Goal: Find specific page/section: Find specific page/section

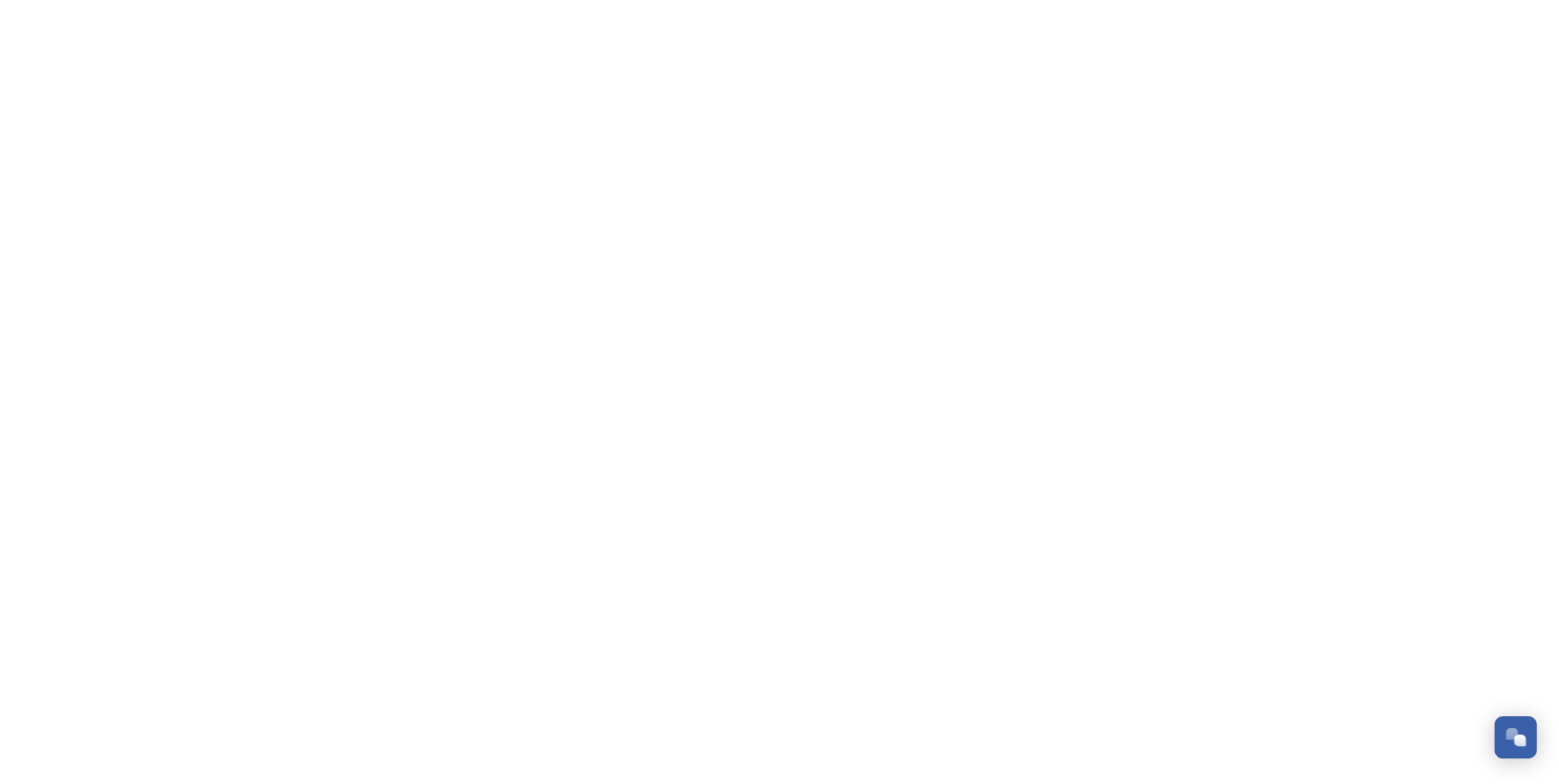
scroll to position [623, 0]
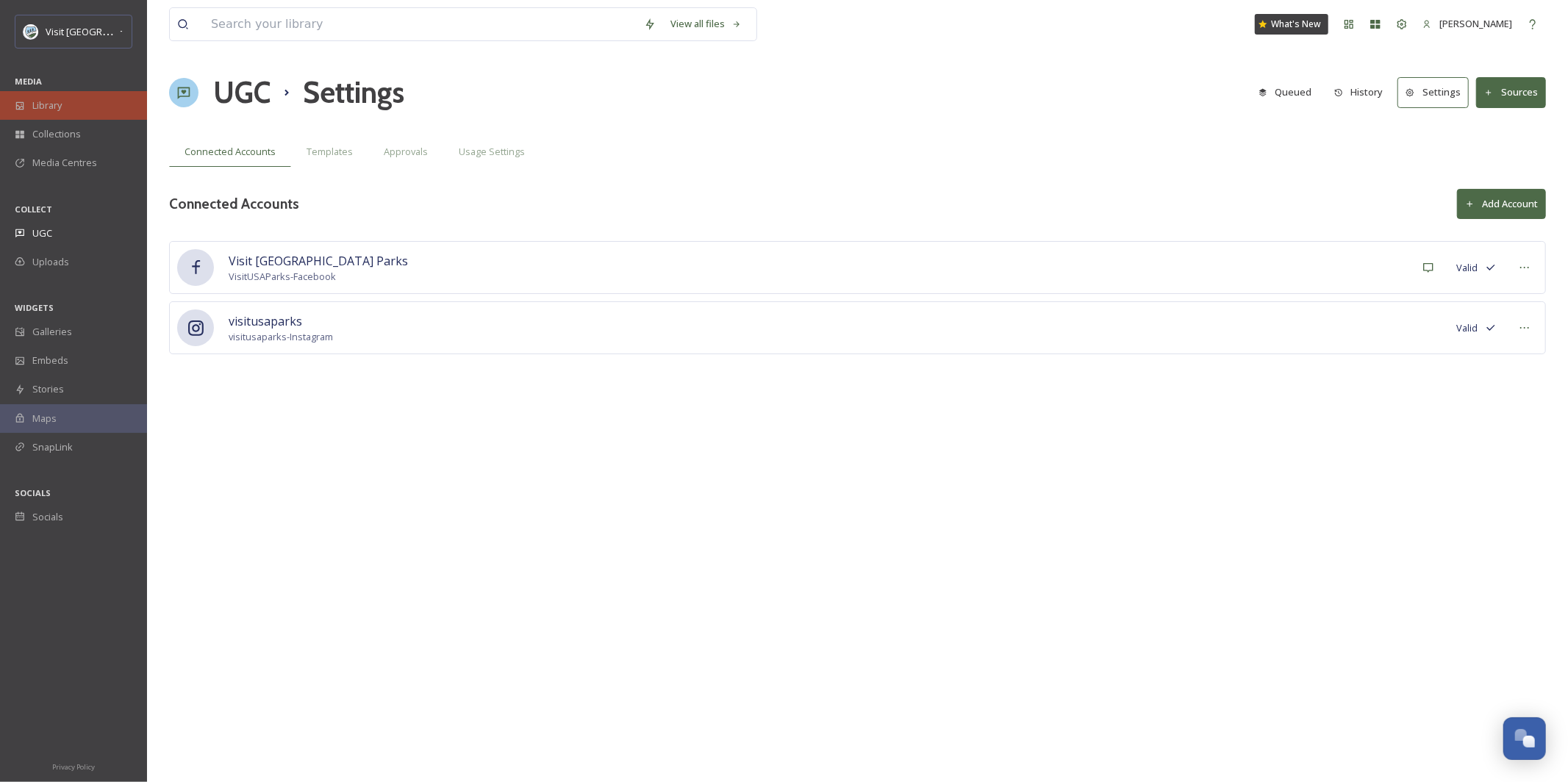
click at [68, 106] on div "Library" at bounding box center [74, 105] width 147 height 28
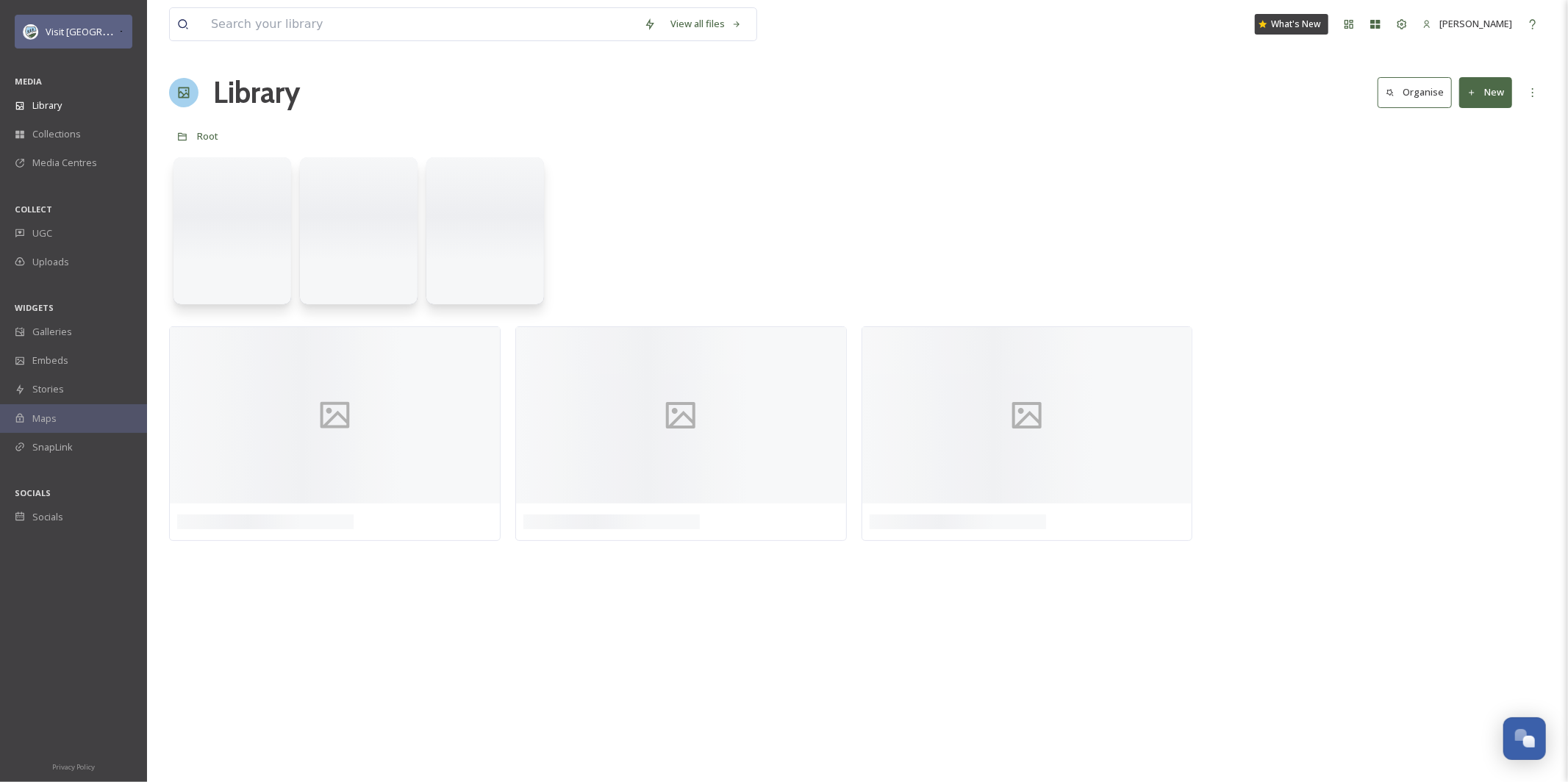
click at [118, 35] on icon at bounding box center [121, 31] width 6 height 12
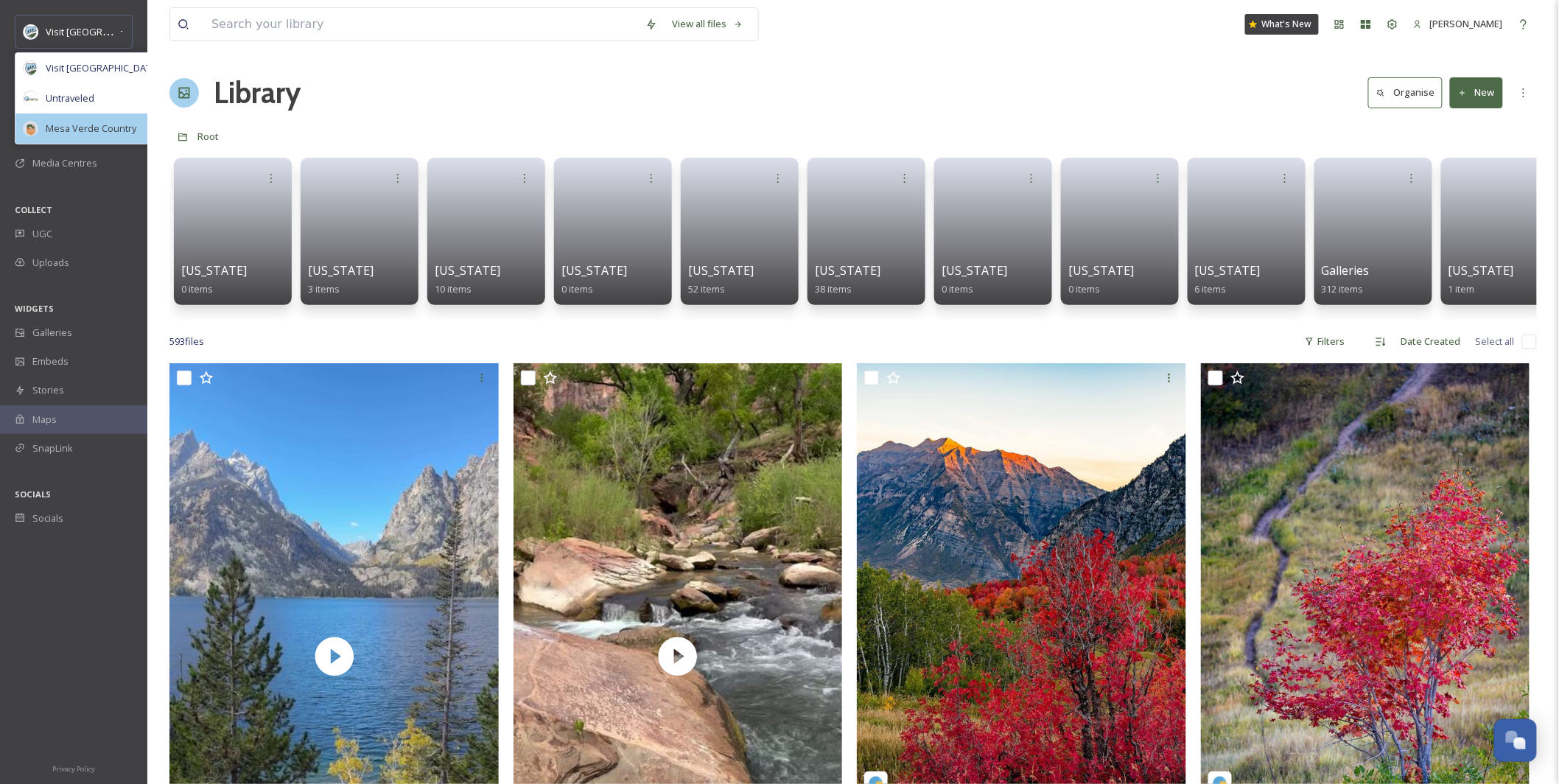
click at [96, 132] on span "Mesa Verde Country" at bounding box center [91, 128] width 91 height 14
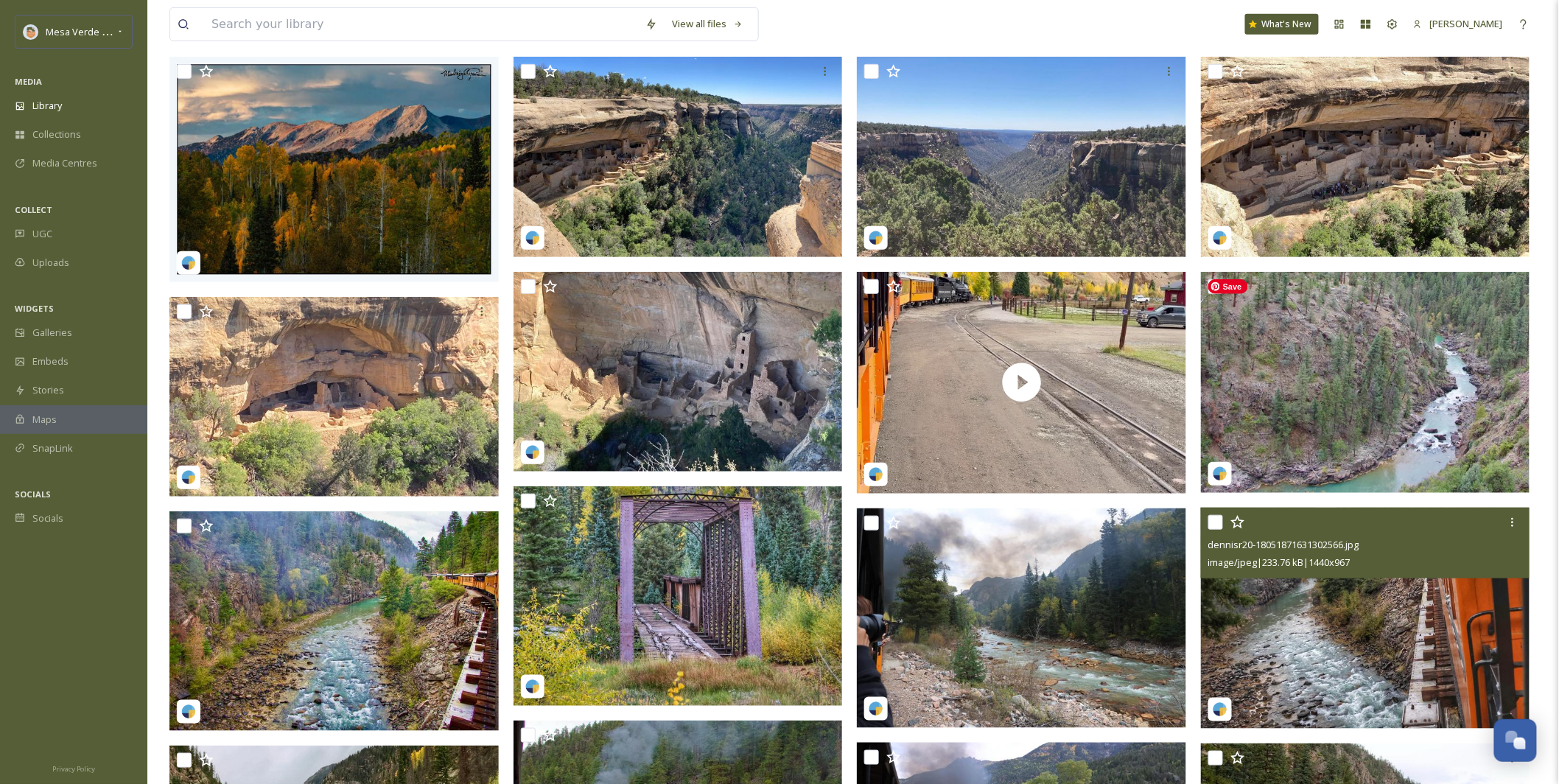
scroll to position [307, 0]
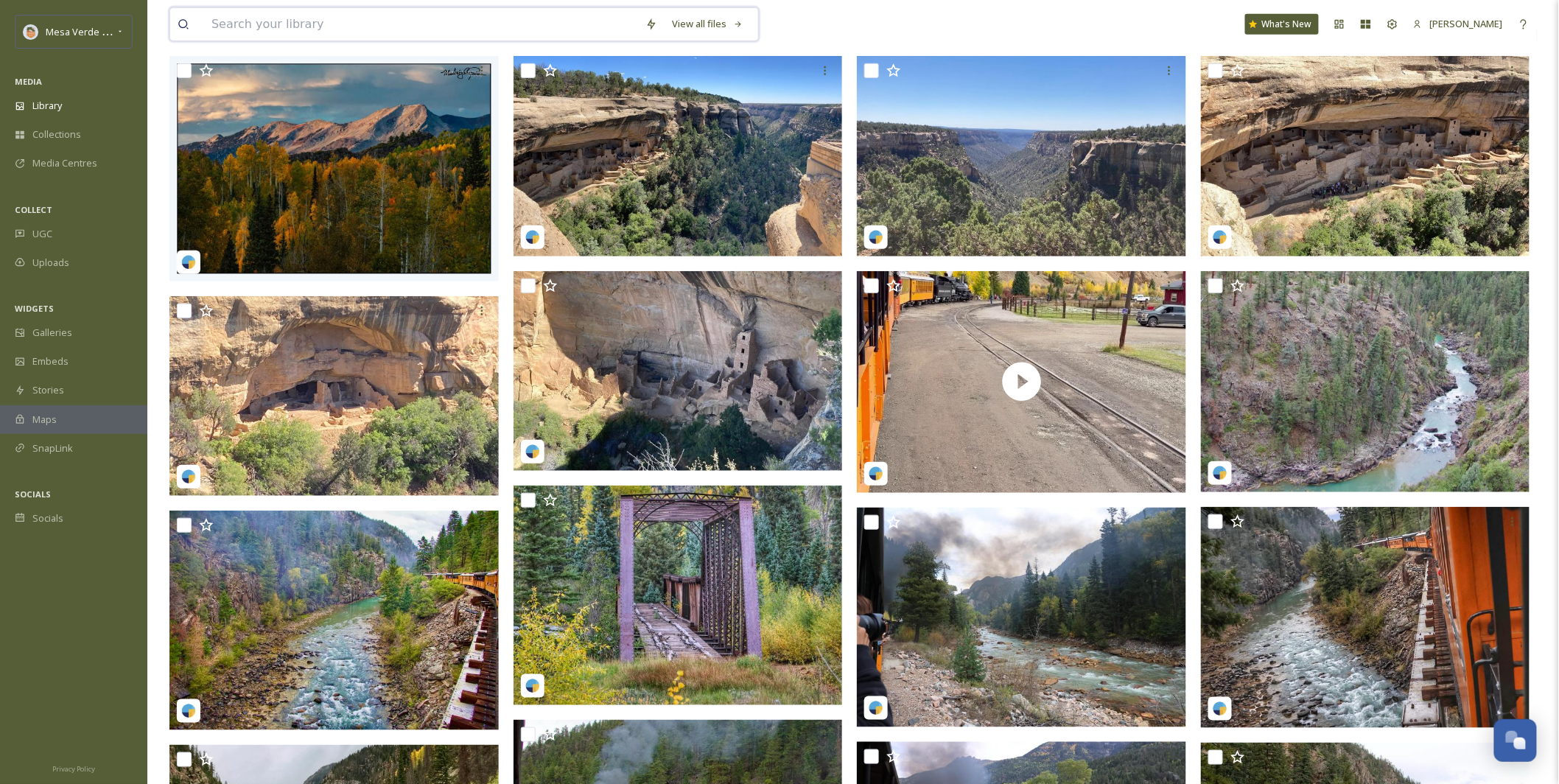
click at [464, 25] on input at bounding box center [420, 25] width 434 height 32
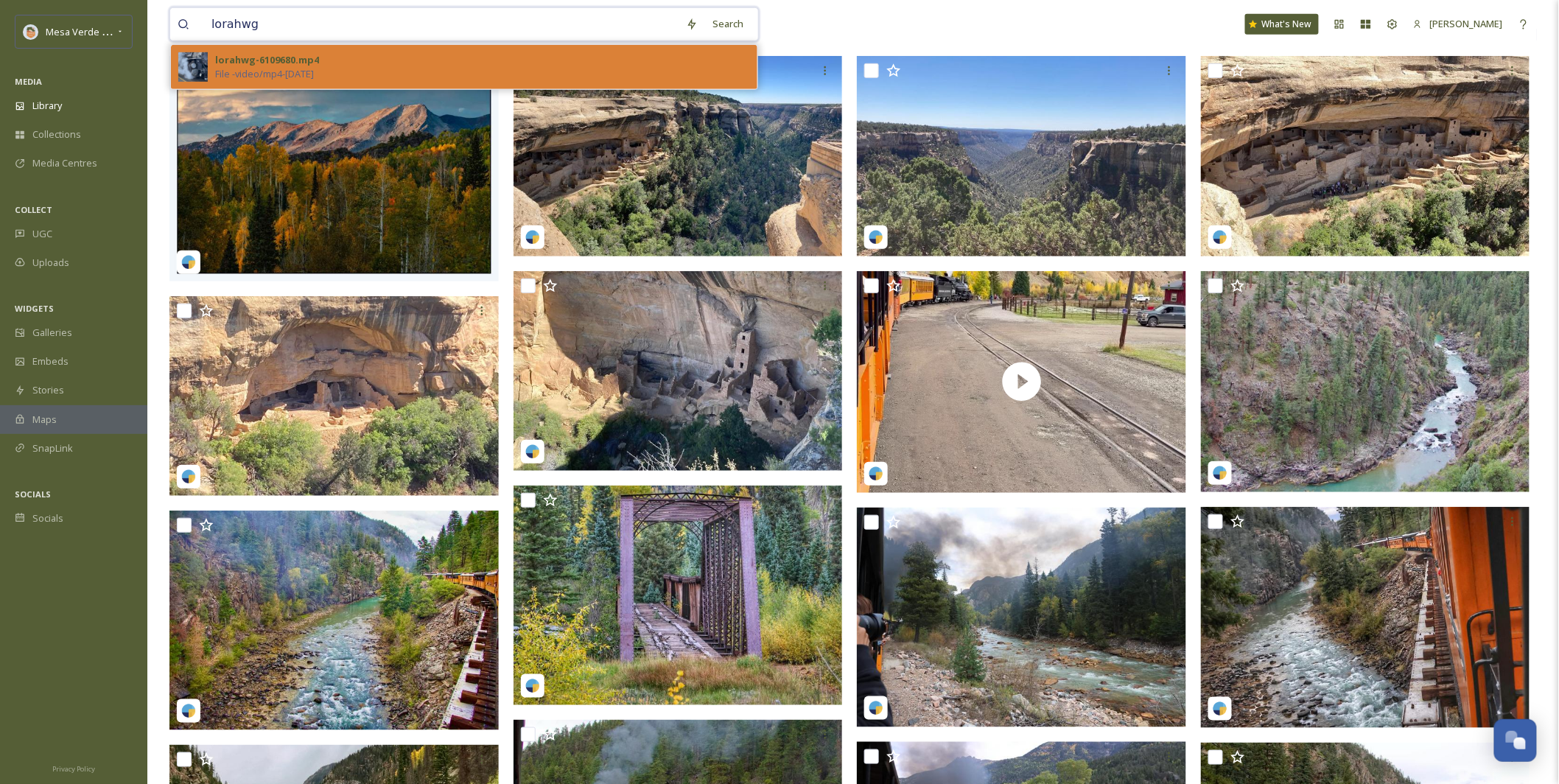
type input "lorahwg"
click at [351, 69] on div "lorahwg-6109680.mp4 File - video/mp4 - [DATE]" at bounding box center [483, 67] width 535 height 28
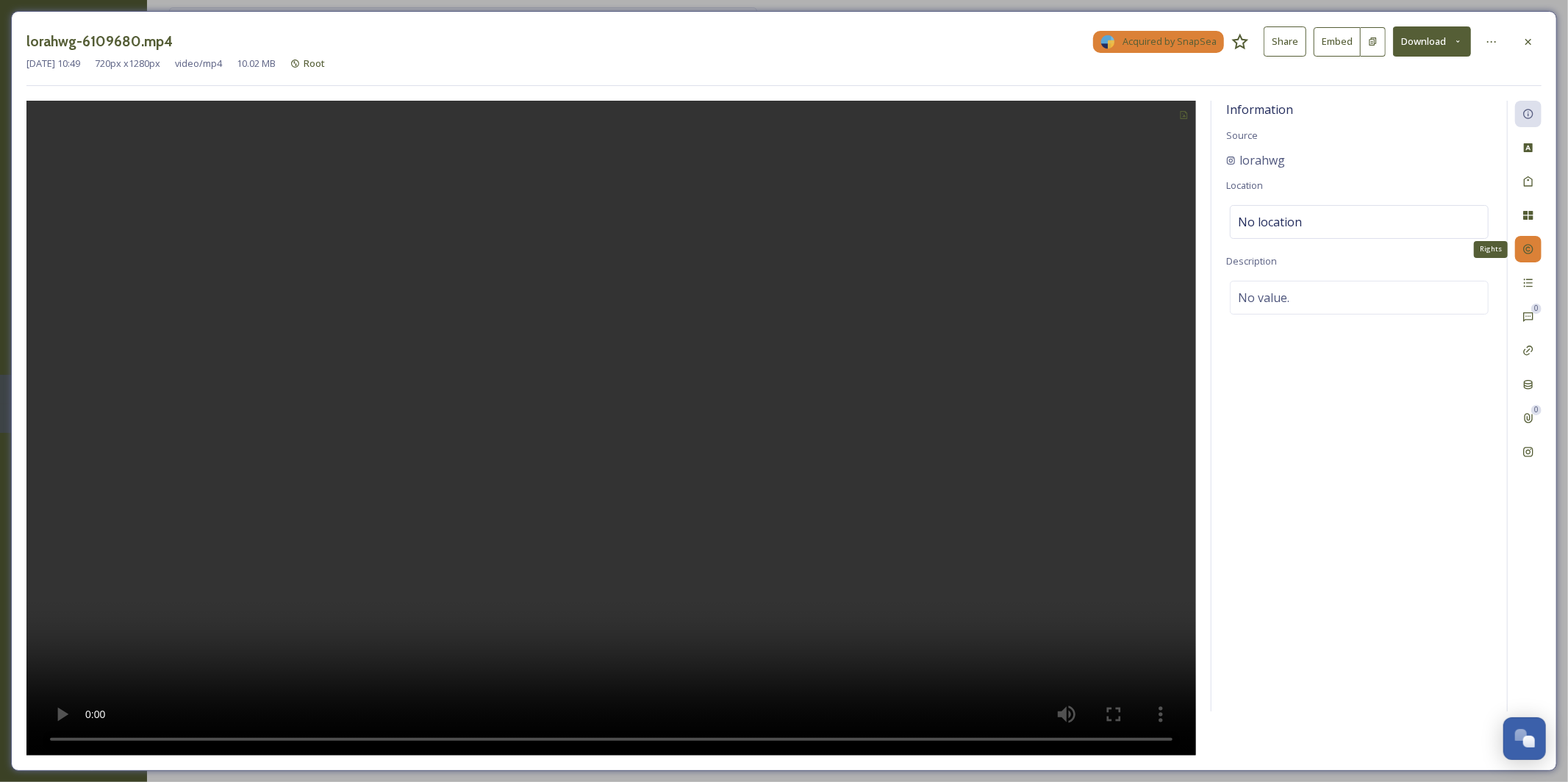
click at [1526, 258] on div "Rights" at bounding box center [1528, 249] width 26 height 26
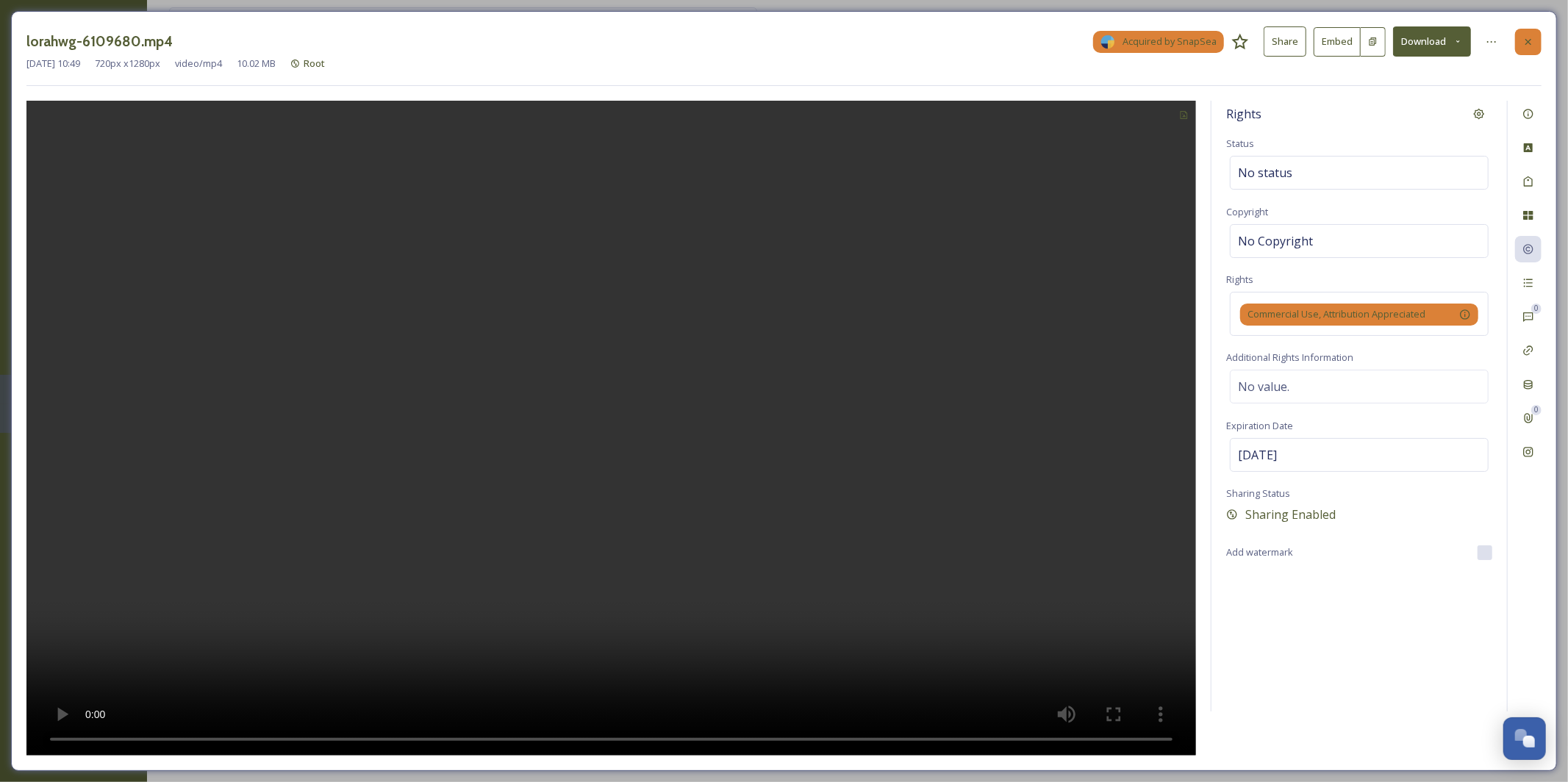
click at [1530, 48] on div at bounding box center [1528, 41] width 26 height 26
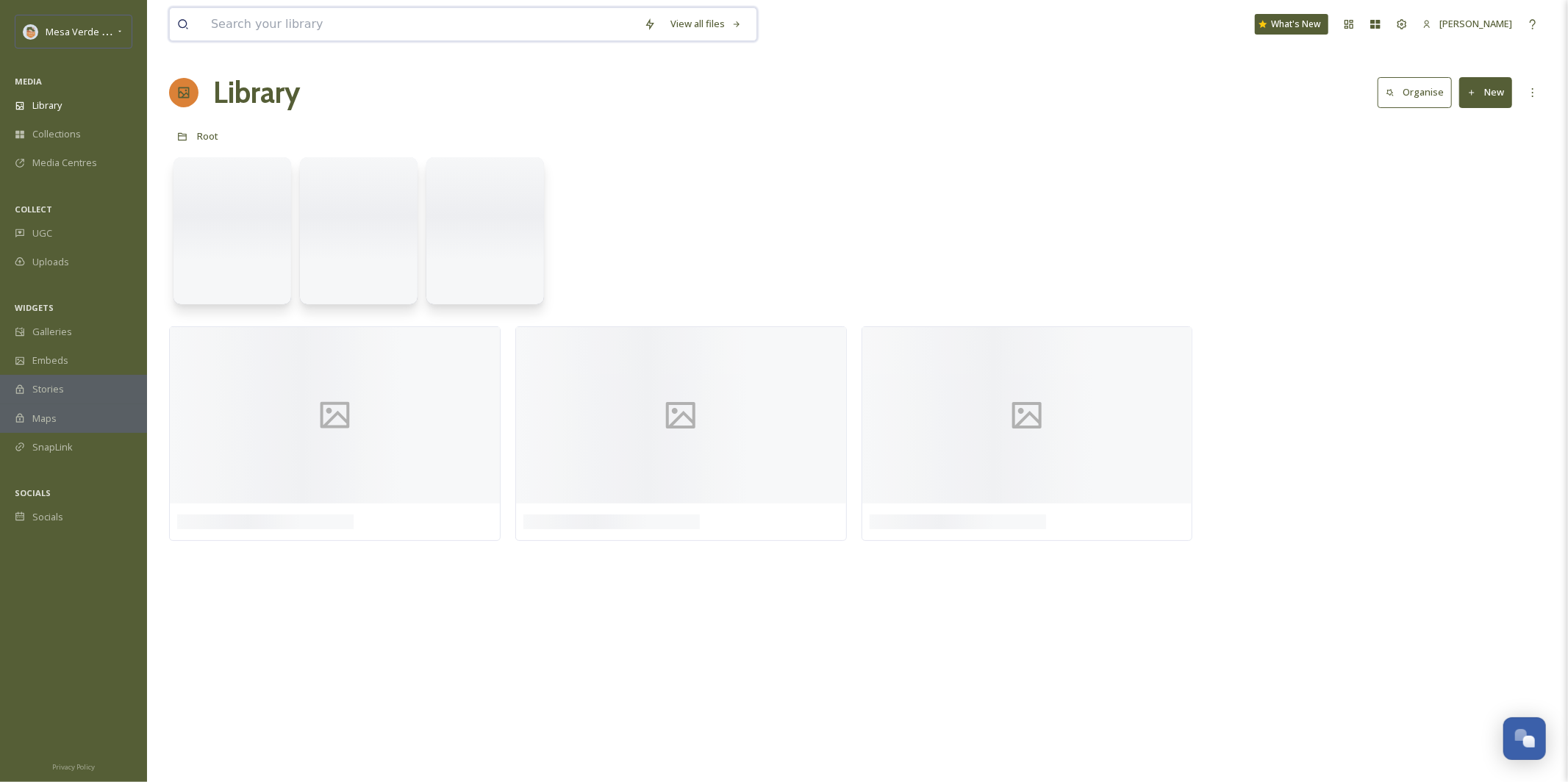
click at [291, 16] on input at bounding box center [420, 25] width 433 height 32
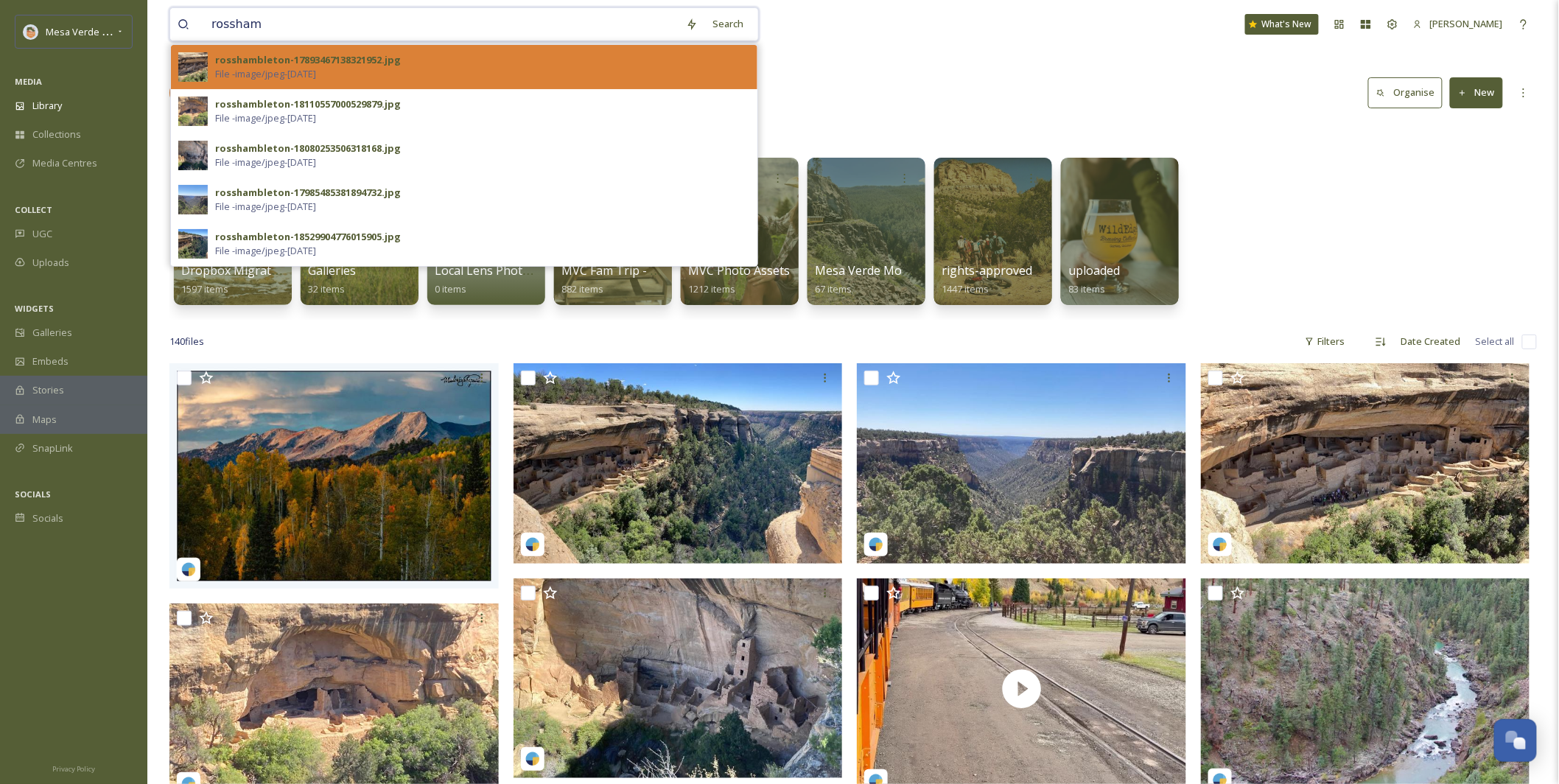
type input "rossham"
click at [295, 61] on div "rosshambleton-17893467138321952.jpg" at bounding box center [307, 60] width 185 height 14
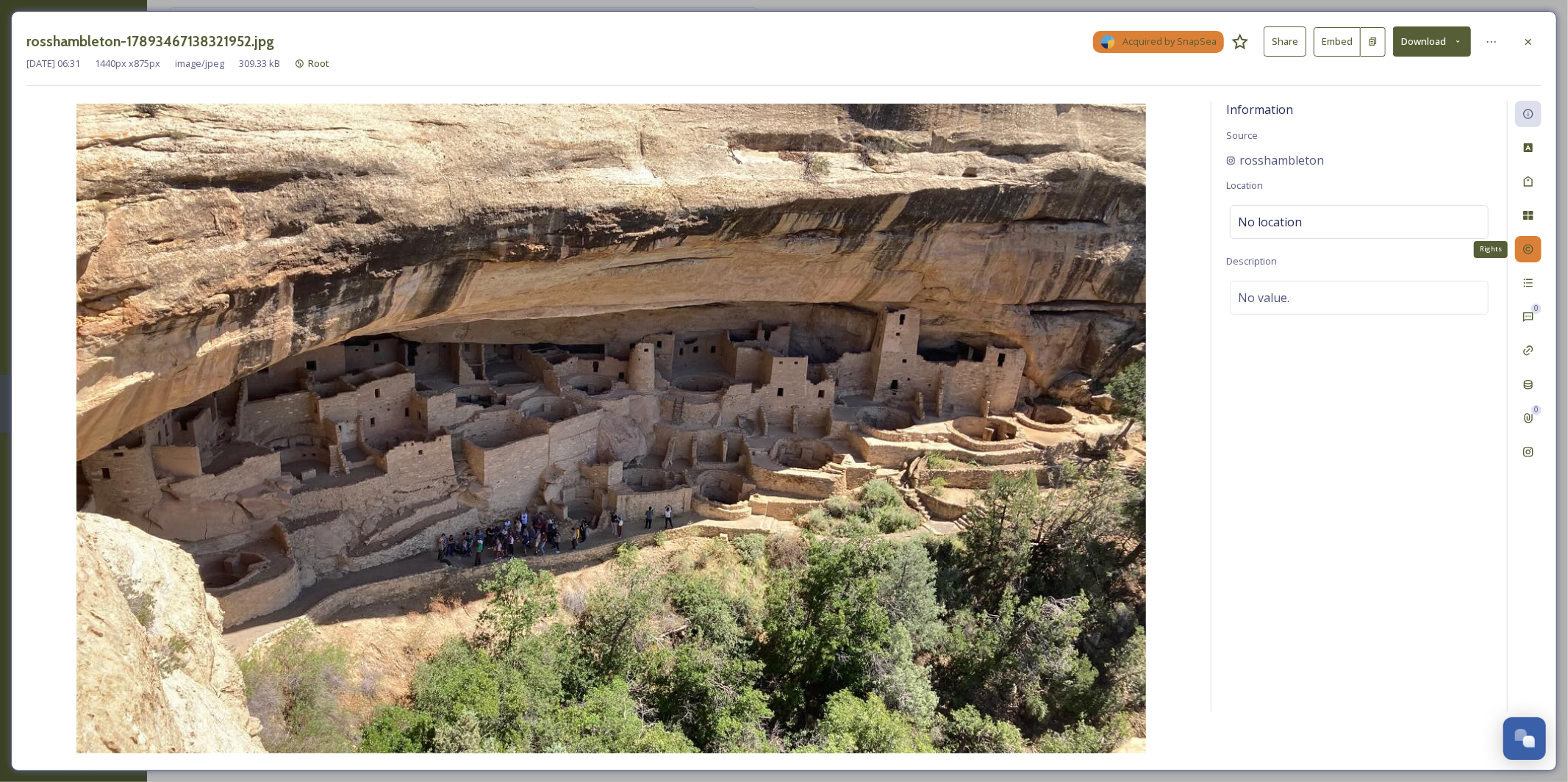
click at [1528, 247] on icon at bounding box center [1527, 248] width 12 height 12
